Goal: Task Accomplishment & Management: Manage account settings

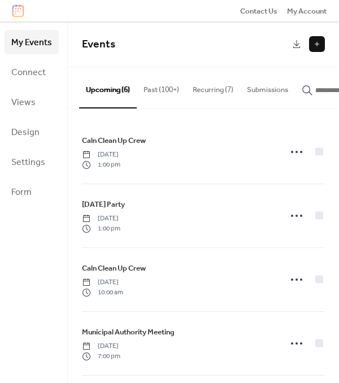
click at [153, 88] on button "Past (100+)" at bounding box center [161, 87] width 49 height 40
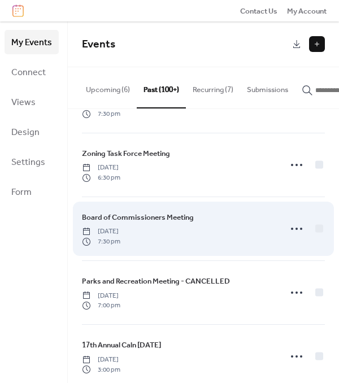
scroll to position [113, 0]
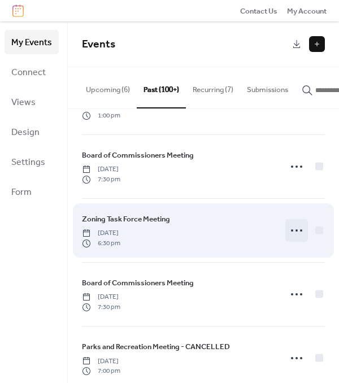
click at [296, 233] on icon at bounding box center [297, 230] width 18 height 18
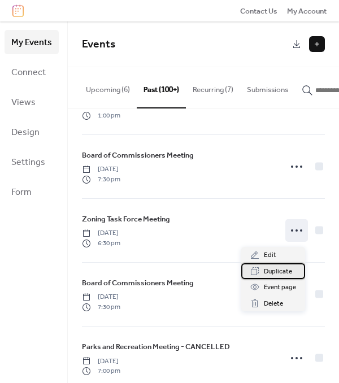
click at [278, 271] on span "Duplicate" at bounding box center [278, 271] width 28 height 11
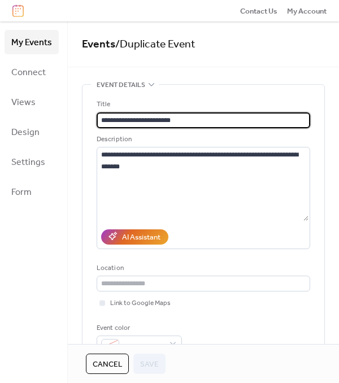
click at [113, 363] on span "Cancel" at bounding box center [107, 364] width 29 height 11
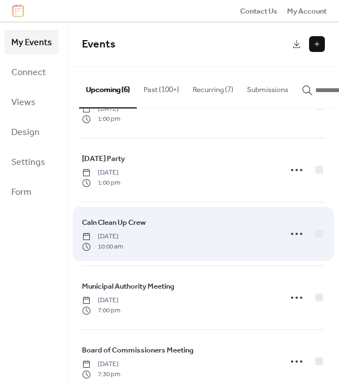
scroll to position [134, 0]
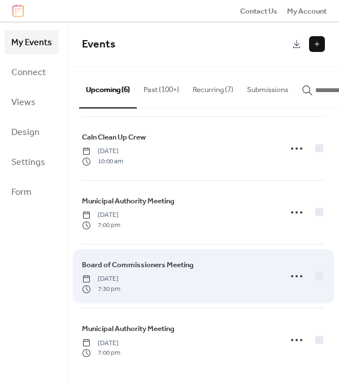
click at [184, 259] on span "Board of Commissioners Meeting" at bounding box center [138, 264] width 112 height 11
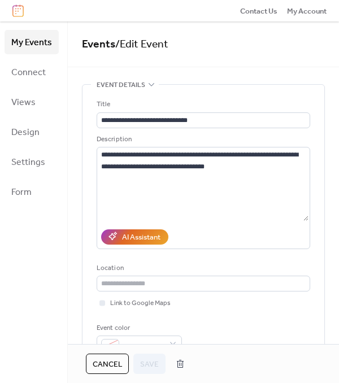
click at [110, 360] on span "Cancel" at bounding box center [107, 364] width 29 height 11
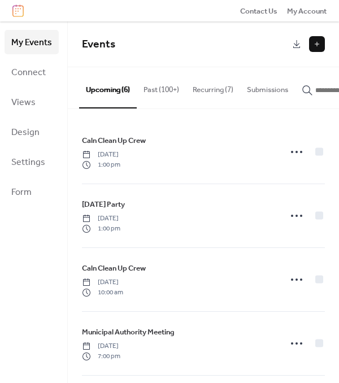
click at [219, 94] on button "Recurring (7)" at bounding box center [213, 87] width 54 height 40
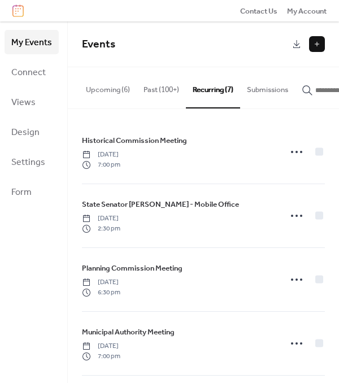
click at [147, 93] on button "Past (100+)" at bounding box center [161, 87] width 49 height 40
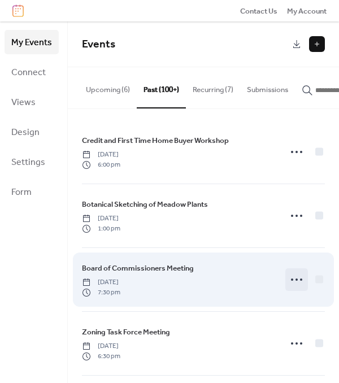
click at [301, 281] on icon at bounding box center [297, 280] width 18 height 18
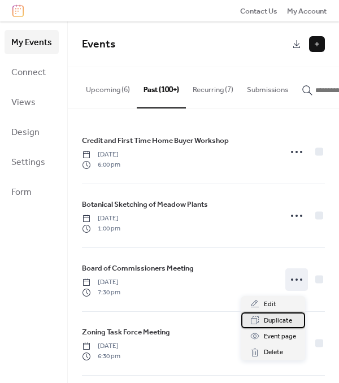
click at [273, 324] on span "Duplicate" at bounding box center [278, 320] width 28 height 11
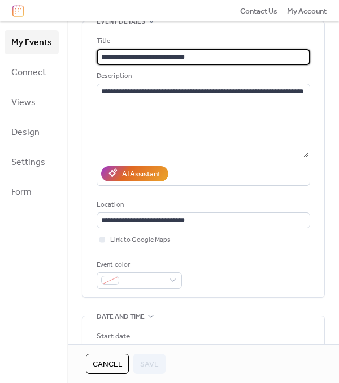
scroll to position [339, 0]
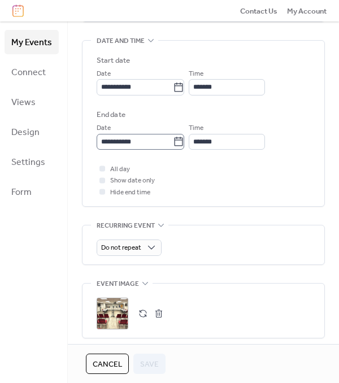
click at [181, 141] on icon at bounding box center [178, 141] width 11 height 11
click at [173, 141] on input "**********" at bounding box center [135, 142] width 76 height 16
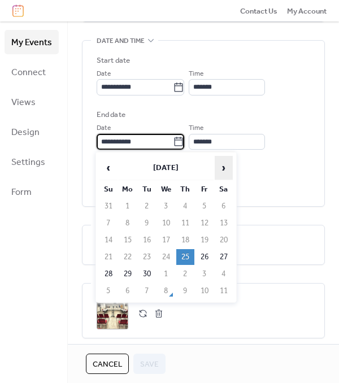
click at [223, 167] on span "›" at bounding box center [223, 167] width 17 height 23
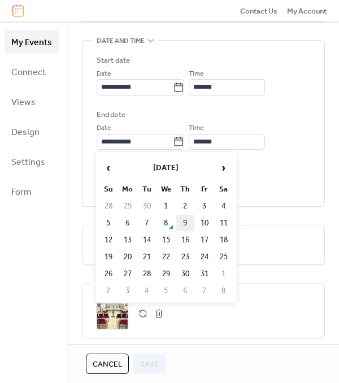
click at [188, 219] on td "9" at bounding box center [185, 223] width 18 height 16
type input "**********"
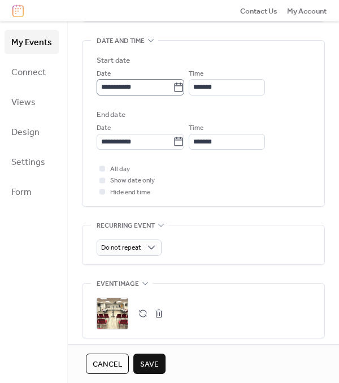
click at [179, 87] on icon at bounding box center [178, 87] width 11 height 11
click at [173, 87] on input "**********" at bounding box center [135, 87] width 76 height 16
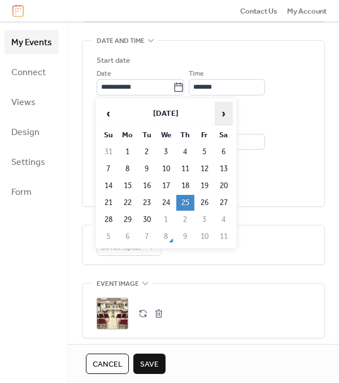
click at [217, 113] on span "›" at bounding box center [223, 113] width 17 height 23
click at [192, 170] on td "9" at bounding box center [185, 169] width 18 height 16
type input "**********"
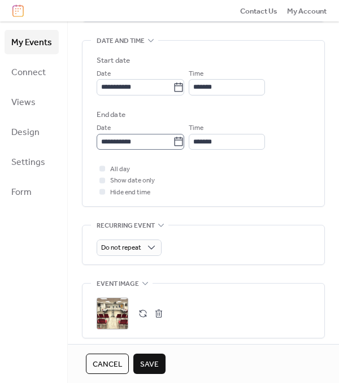
click at [183, 138] on icon at bounding box center [178, 141] width 11 height 11
click at [173, 138] on input "**********" at bounding box center [135, 142] width 76 height 16
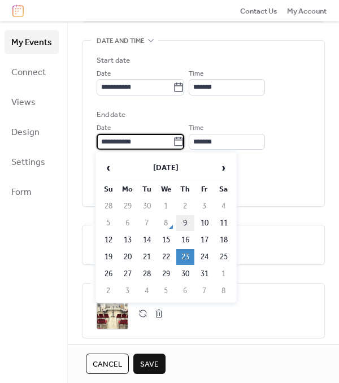
click at [185, 220] on td "9" at bounding box center [185, 223] width 18 height 16
type input "**********"
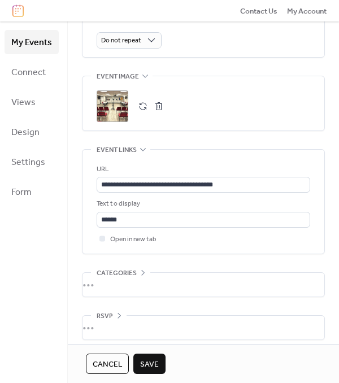
scroll to position [552, 0]
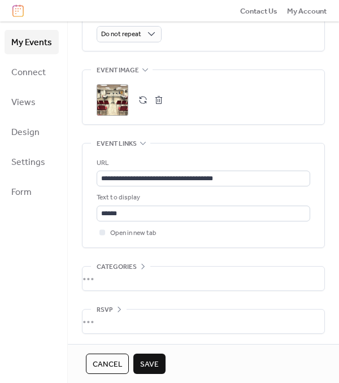
click at [155, 359] on span "Save" at bounding box center [149, 364] width 19 height 11
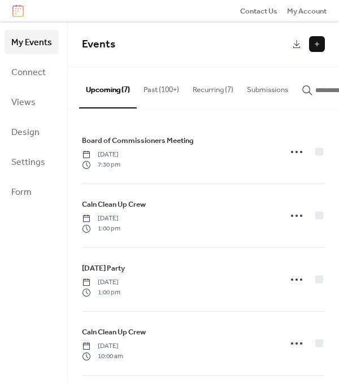
click at [165, 86] on button "Past (100+)" at bounding box center [161, 87] width 49 height 40
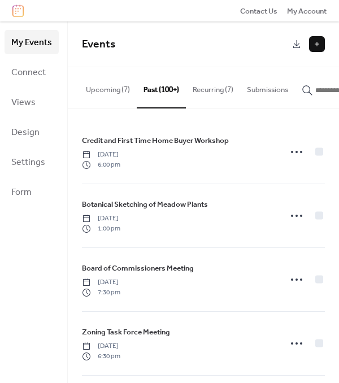
click at [218, 90] on button "Recurring (7)" at bounding box center [213, 87] width 54 height 40
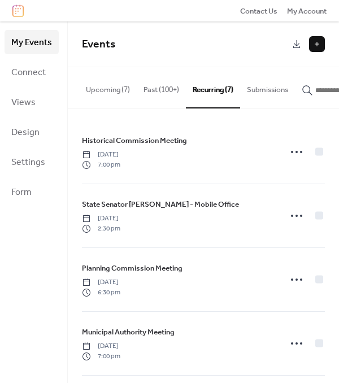
click at [165, 90] on button "Past (100+)" at bounding box center [161, 87] width 49 height 40
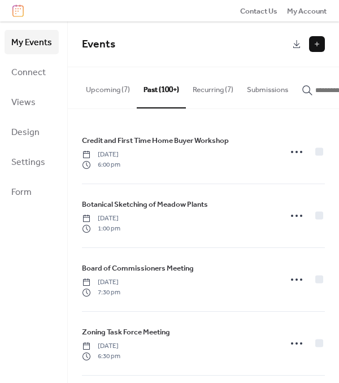
click at [215, 84] on button "Recurring (7)" at bounding box center [213, 87] width 54 height 40
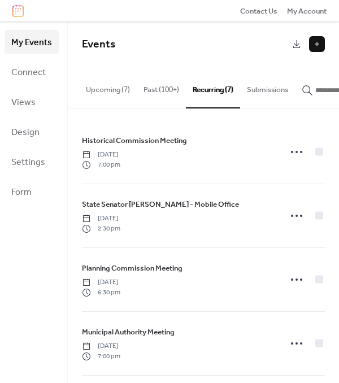
click at [172, 88] on button "Past (100+)" at bounding box center [161, 87] width 49 height 40
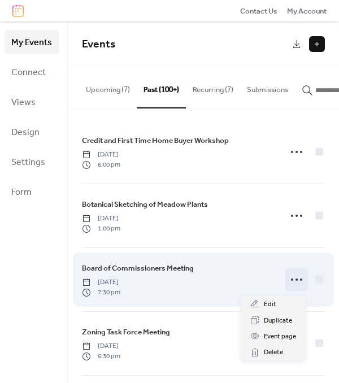
click at [294, 287] on icon at bounding box center [297, 280] width 18 height 18
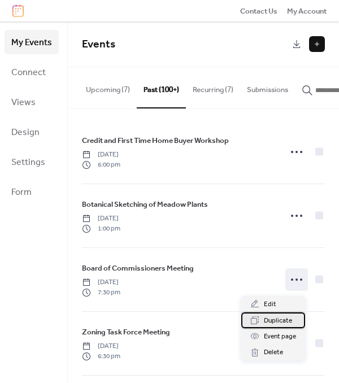
click at [284, 324] on span "Duplicate" at bounding box center [278, 320] width 28 height 11
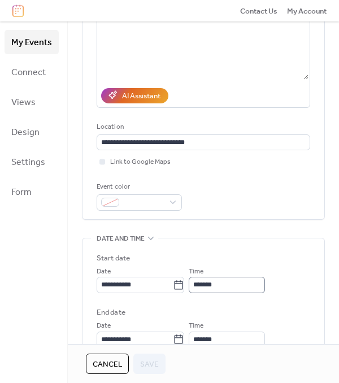
scroll to position [169, 0]
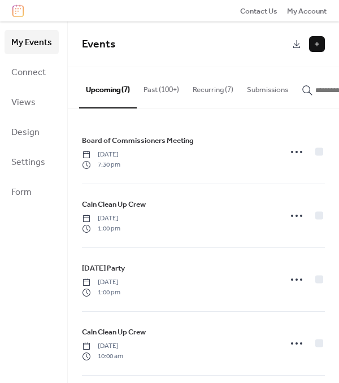
click at [214, 90] on button "Recurring (7)" at bounding box center [213, 87] width 54 height 40
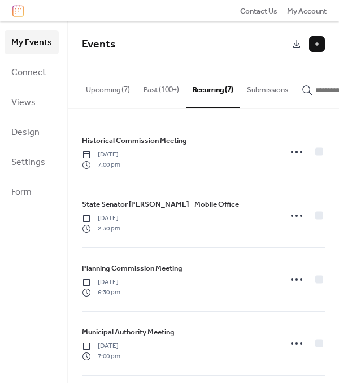
click at [154, 79] on button "Past (100+)" at bounding box center [161, 87] width 49 height 40
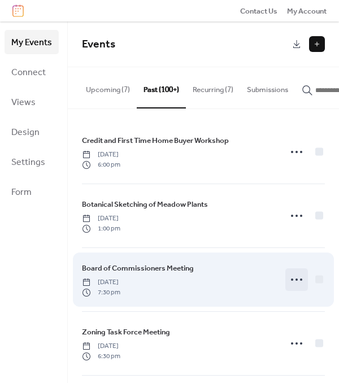
click at [294, 278] on icon at bounding box center [297, 280] width 18 height 18
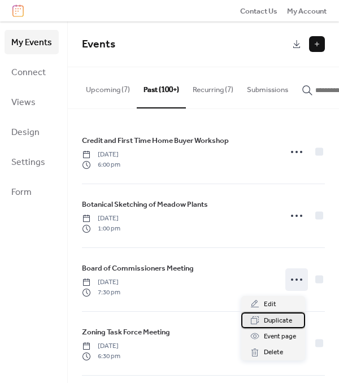
click at [279, 321] on span "Duplicate" at bounding box center [278, 320] width 28 height 11
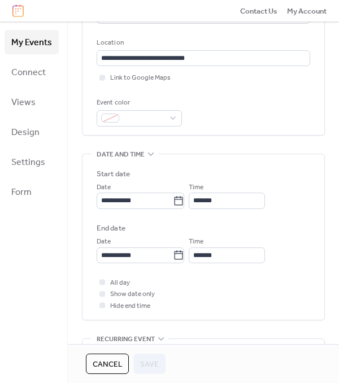
scroll to position [226, 0]
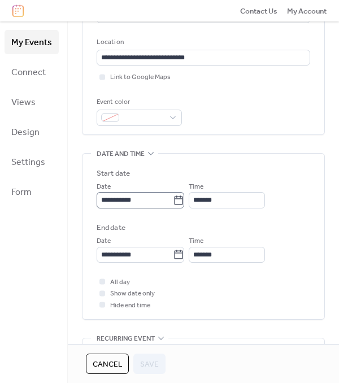
click at [184, 201] on label "**********" at bounding box center [141, 200] width 88 height 16
click at [173, 201] on input "**********" at bounding box center [135, 200] width 76 height 16
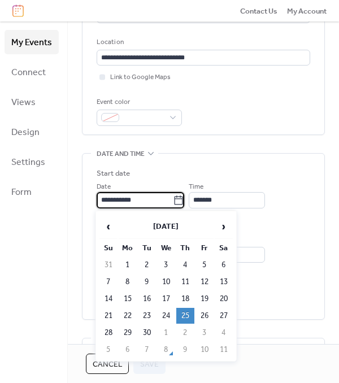
click at [215, 225] on th "›" at bounding box center [224, 227] width 18 height 24
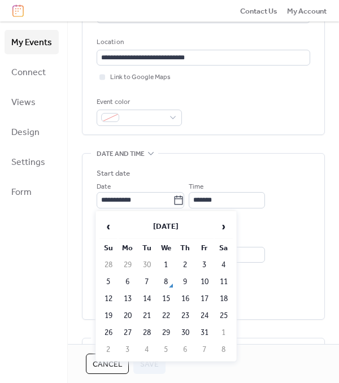
click at [182, 326] on td "30" at bounding box center [185, 333] width 18 height 16
type input "**********"
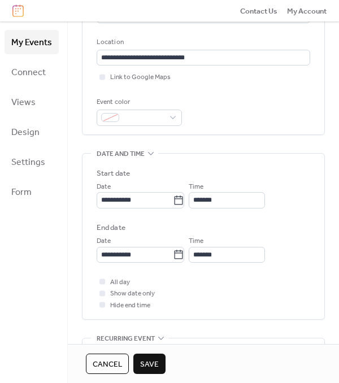
click at [149, 364] on span "Save" at bounding box center [149, 364] width 19 height 11
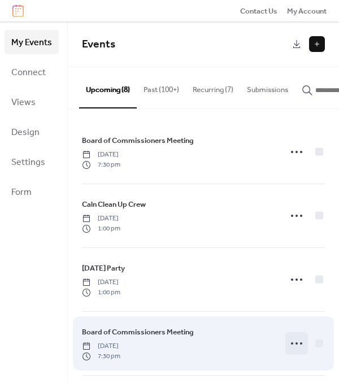
click at [291, 348] on icon at bounding box center [297, 343] width 18 height 18
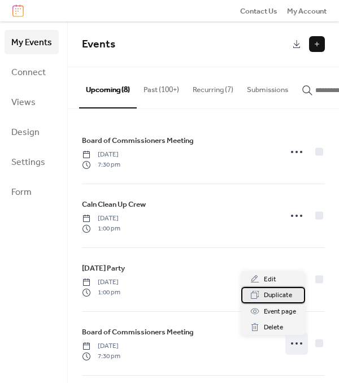
click at [272, 295] on span "Duplicate" at bounding box center [278, 295] width 28 height 11
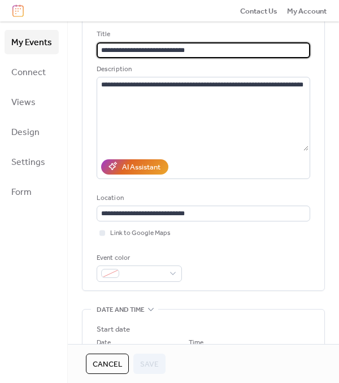
scroll to position [226, 0]
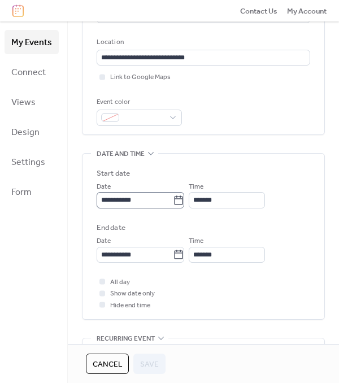
click at [183, 204] on icon at bounding box center [179, 199] width 8 height 9
click at [173, 204] on input "**********" at bounding box center [135, 200] width 76 height 16
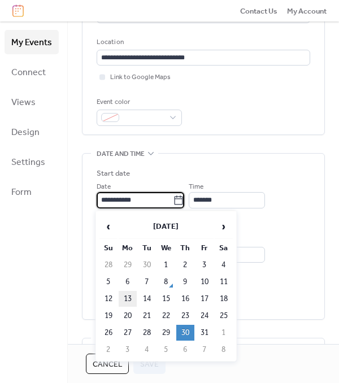
click at [126, 298] on td "13" at bounding box center [128, 299] width 18 height 16
type input "**********"
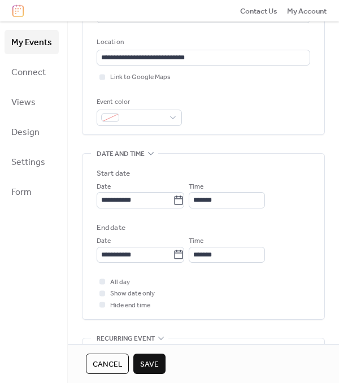
click at [150, 368] on span "Save" at bounding box center [149, 364] width 19 height 11
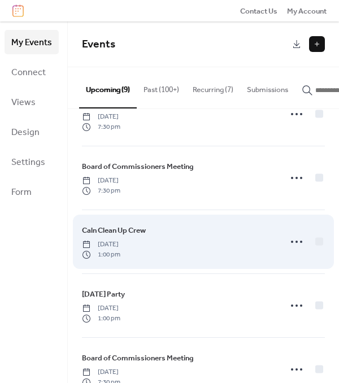
scroll to position [56, 0]
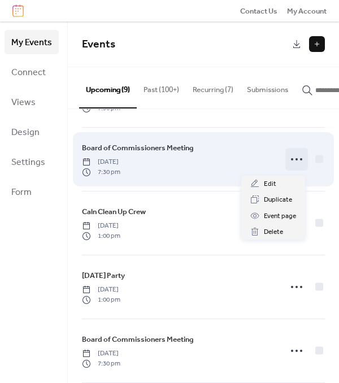
click at [295, 164] on icon at bounding box center [297, 159] width 18 height 18
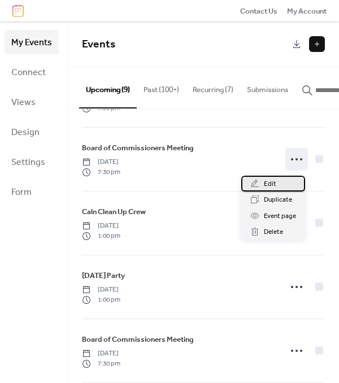
click at [280, 189] on div "Edit" at bounding box center [273, 184] width 64 height 16
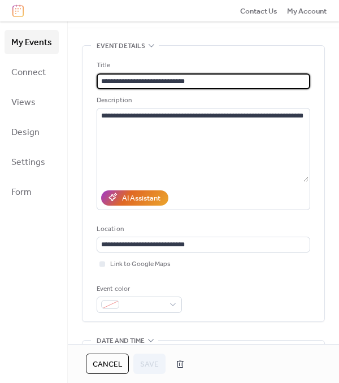
scroll to position [113, 0]
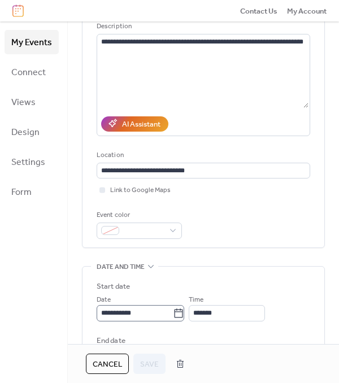
click at [181, 316] on icon at bounding box center [179, 312] width 8 height 9
click at [173, 316] on input "**********" at bounding box center [135, 313] width 76 height 16
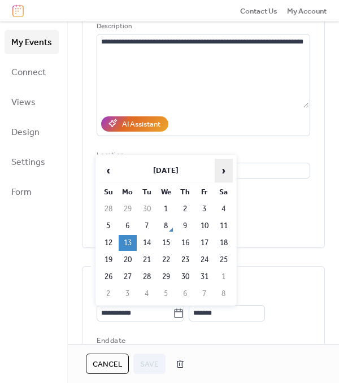
click at [219, 179] on span "›" at bounding box center [223, 170] width 17 height 23
click at [117, 176] on table "‹ [DATE] › Su Mo Tu We Th Fr Sa 30 1 2 3 4 5 6 7 8 9 10 11 12 13 14 15 16 17 18…" at bounding box center [166, 230] width 136 height 145
click at [115, 173] on span "‹" at bounding box center [108, 170] width 17 height 23
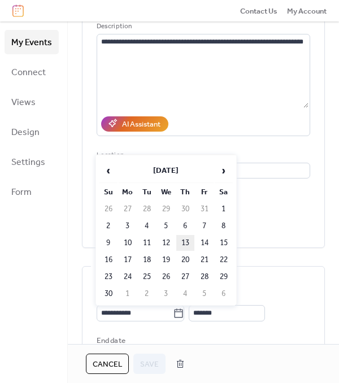
click at [185, 243] on td "13" at bounding box center [185, 243] width 18 height 16
type input "**********"
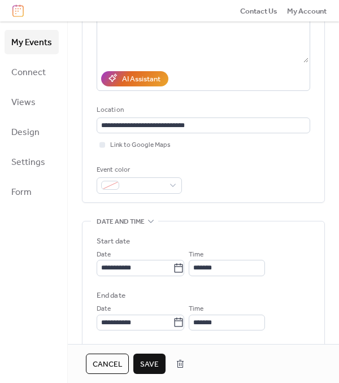
scroll to position [226, 0]
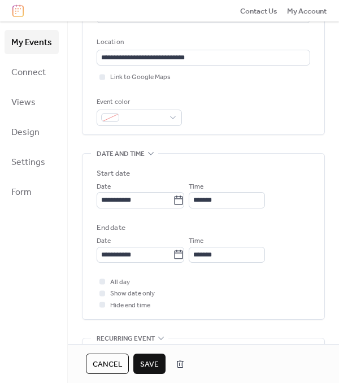
click at [151, 359] on span "Save" at bounding box center [149, 364] width 19 height 11
